Goal: Transaction & Acquisition: Purchase product/service

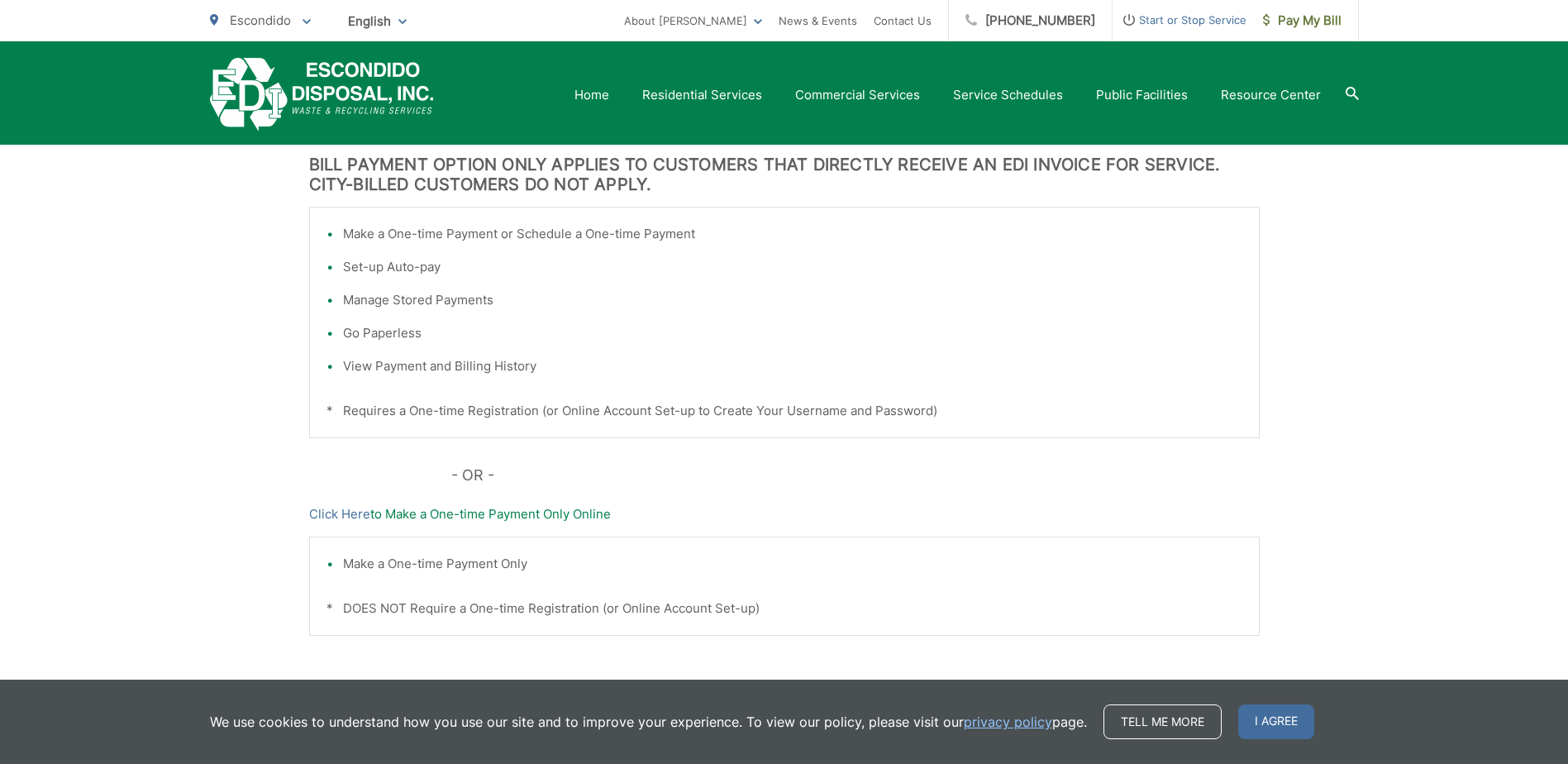
scroll to position [414, 0]
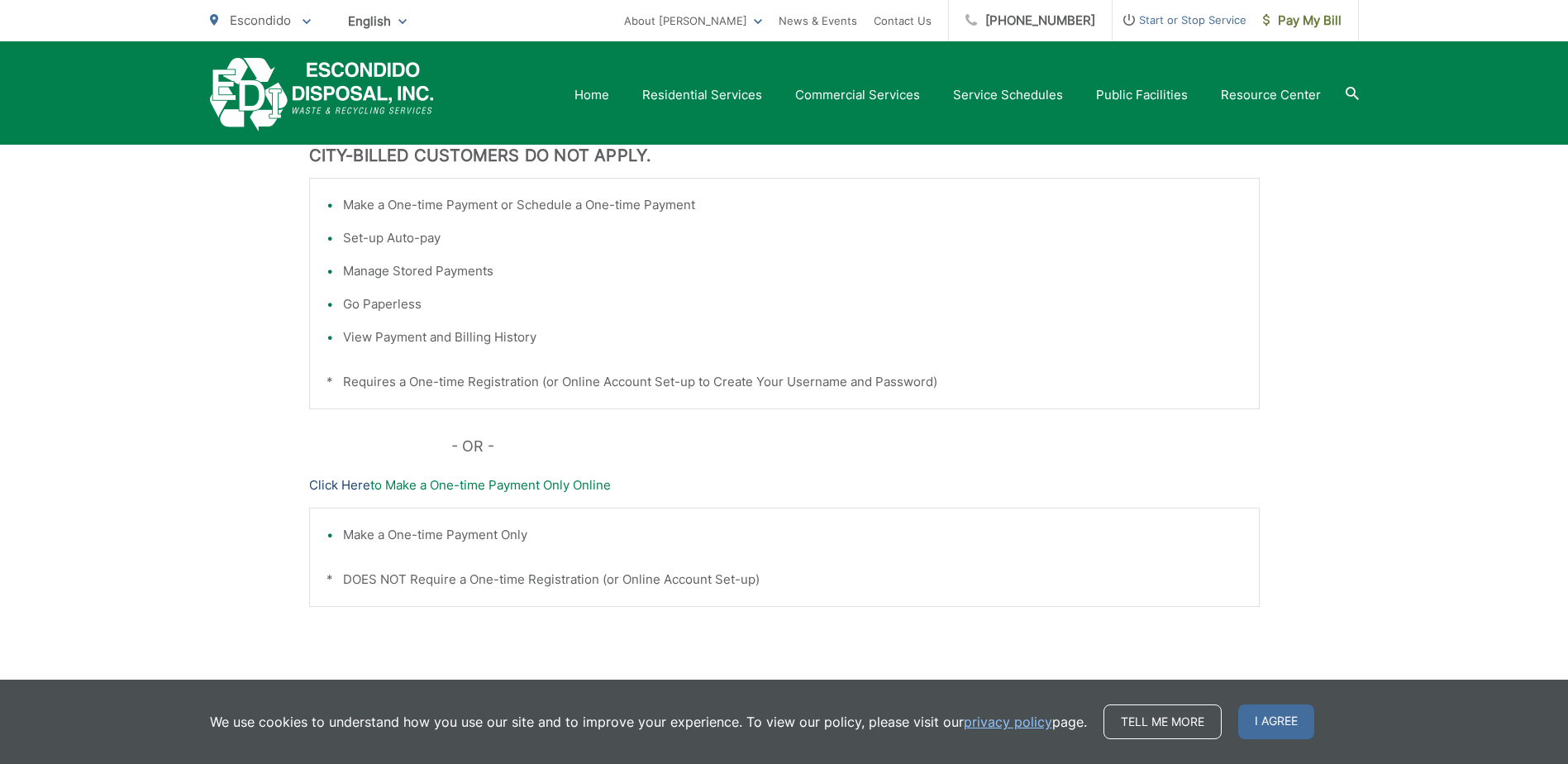
click at [347, 483] on link "Click Here" at bounding box center [340, 485] width 61 height 20
drag, startPoint x: 541, startPoint y: 483, endPoint x: 526, endPoint y: 483, distance: 15.0
click at [526, 483] on p "Click Here to Make a One-time Payment Only Online" at bounding box center [784, 485] width 951 height 20
click at [345, 486] on link "Click Here" at bounding box center [340, 485] width 61 height 20
click at [392, 25] on span "English" at bounding box center [377, 21] width 84 height 29
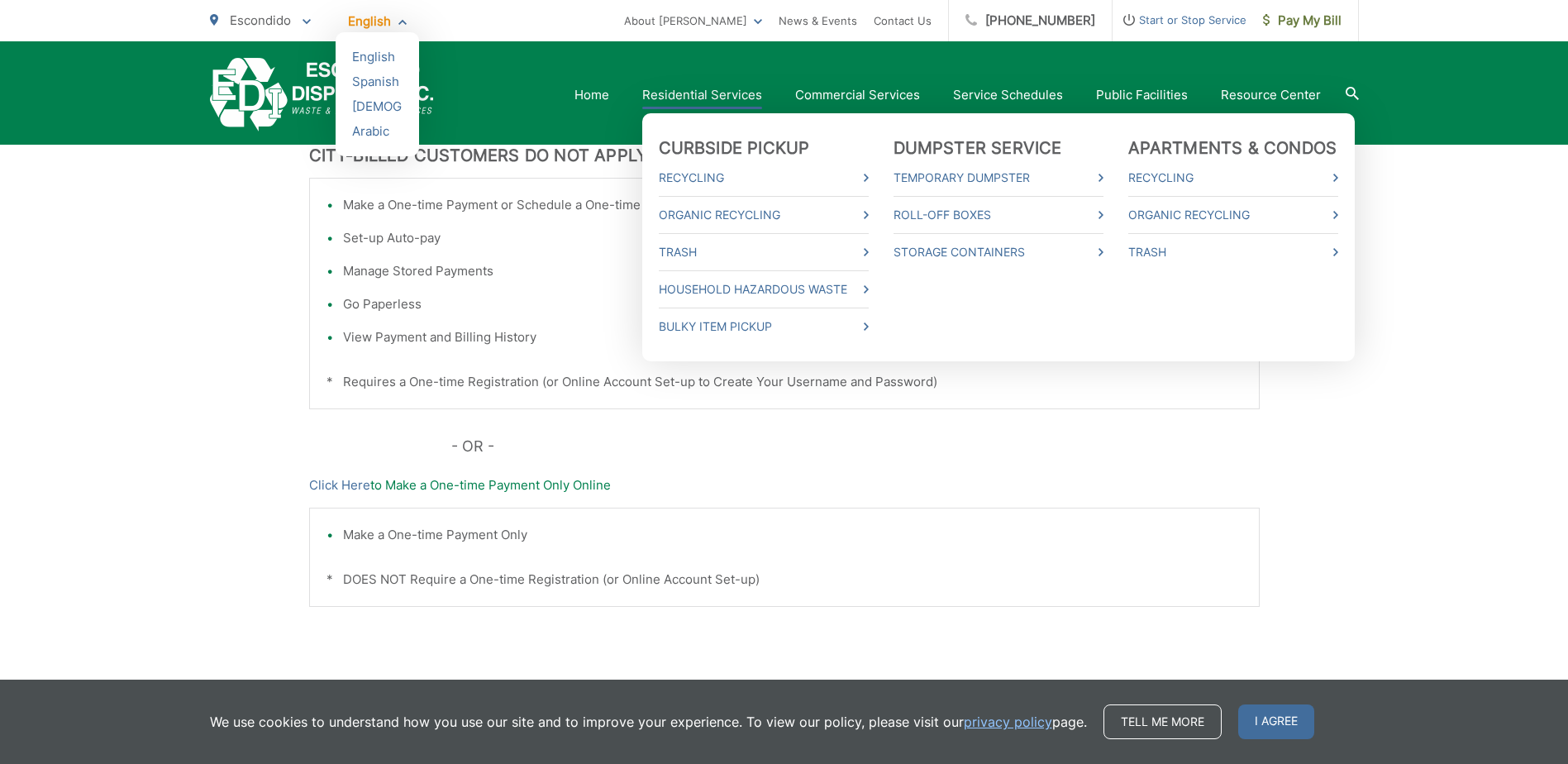
click at [776, 113] on ul "Curbside Pickup Recycling Organic Recycling Trash Household Hazardous Waste Bul…" at bounding box center [998, 237] width 713 height 248
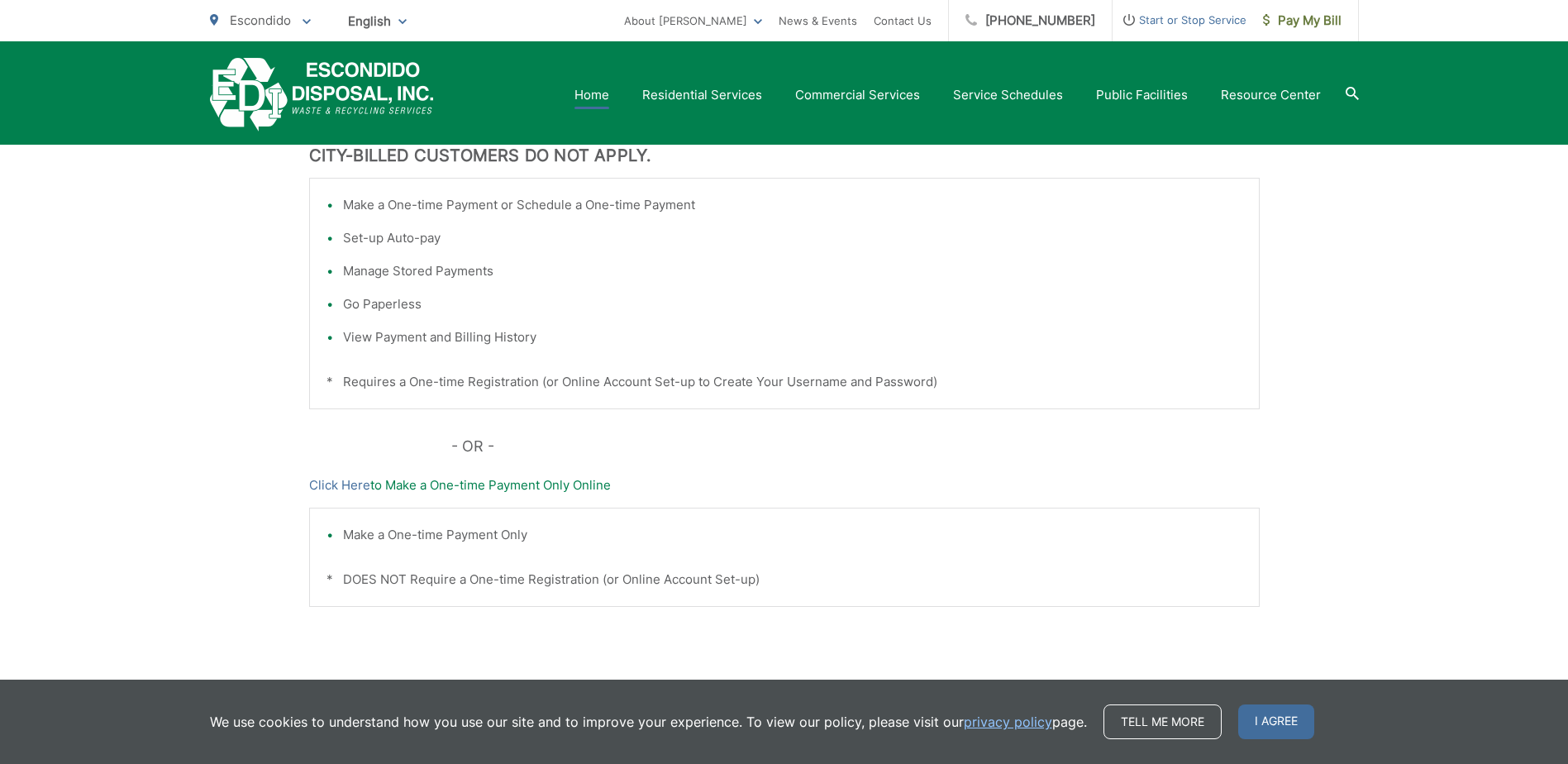
click at [596, 96] on link "Home" at bounding box center [592, 95] width 34 height 20
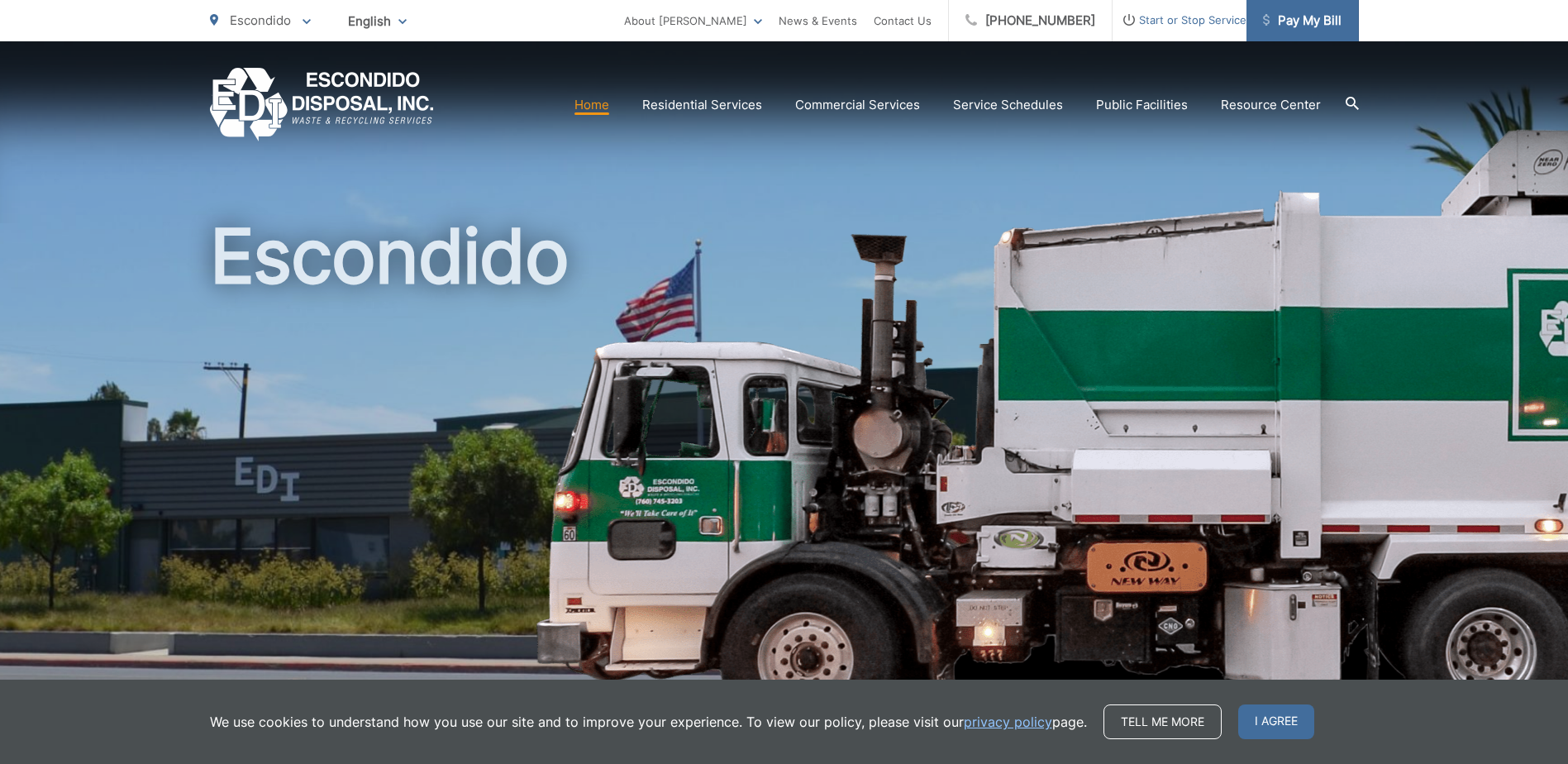
click at [1306, 22] on span "Pay My Bill" at bounding box center [1302, 21] width 79 height 20
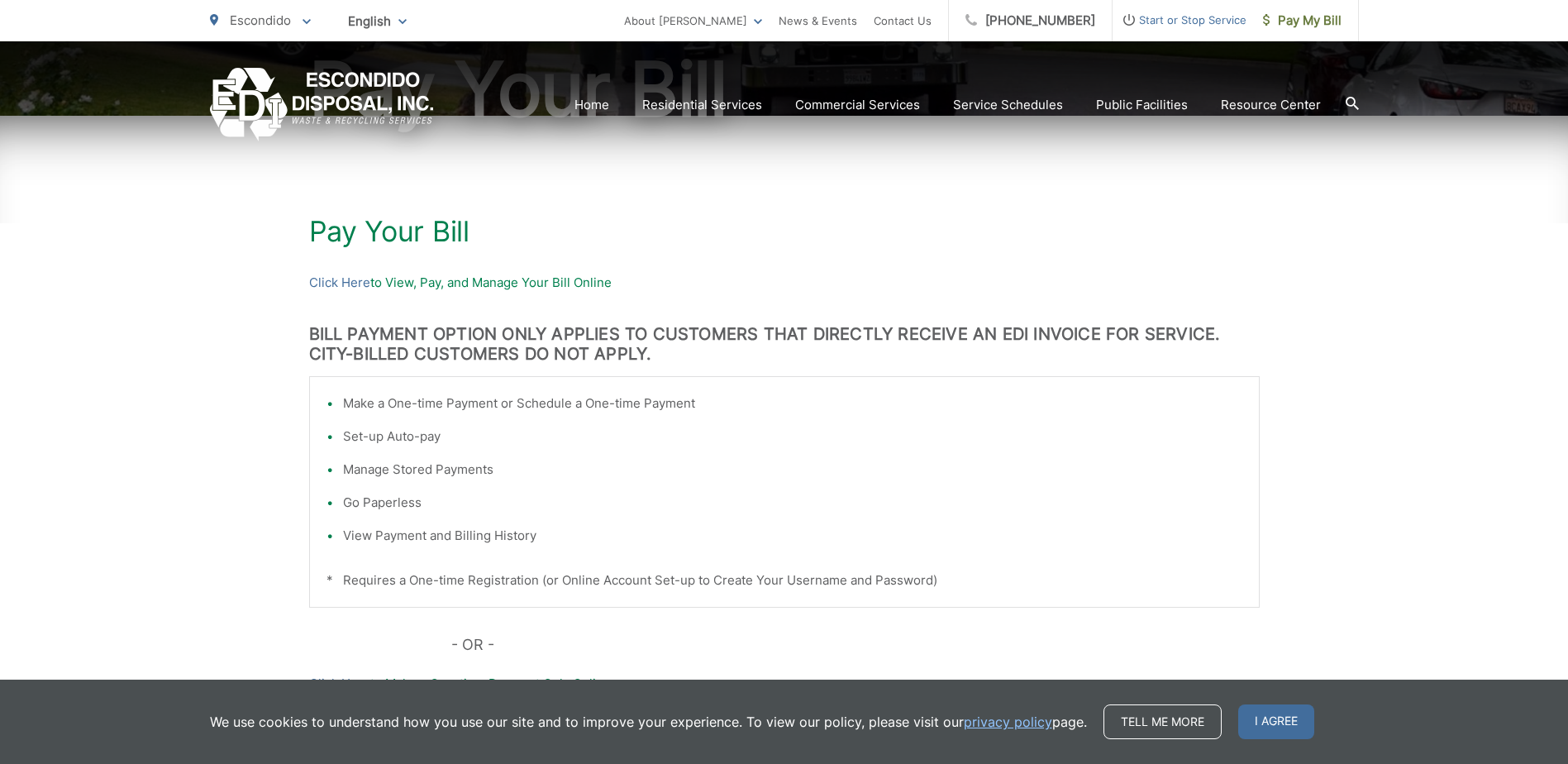
scroll to position [482, 0]
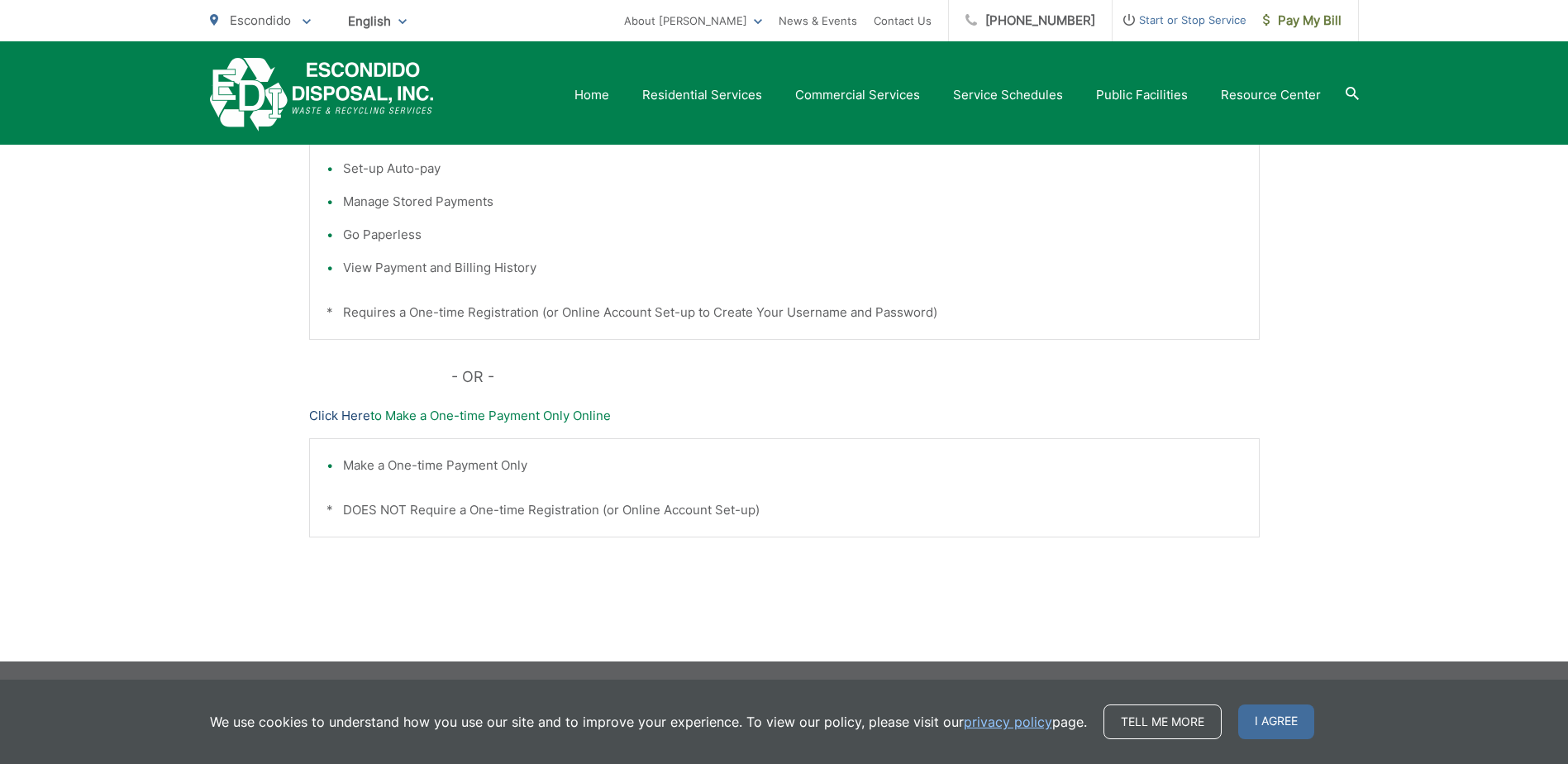
click at [350, 414] on link "Click Here" at bounding box center [340, 415] width 61 height 20
